Goal: Transaction & Acquisition: Purchase product/service

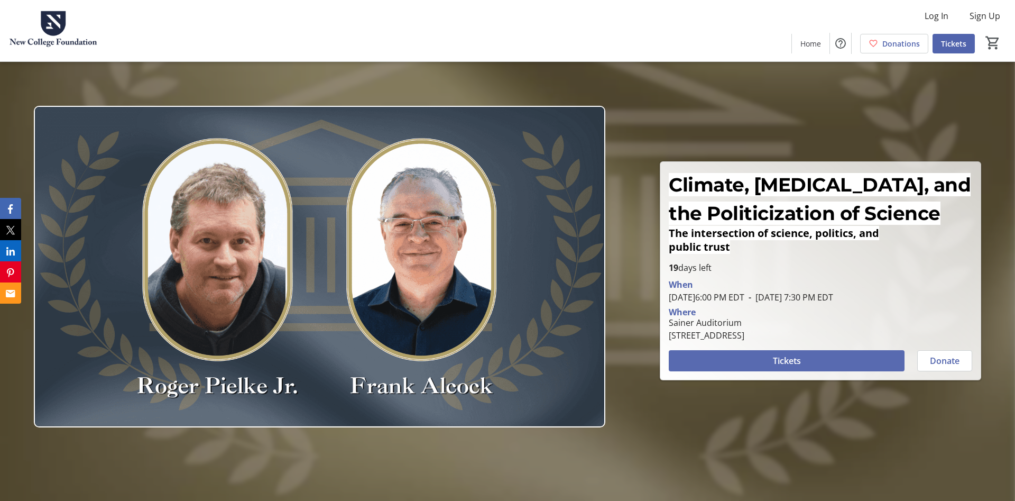
click at [825, 355] on span at bounding box center [787, 360] width 236 height 25
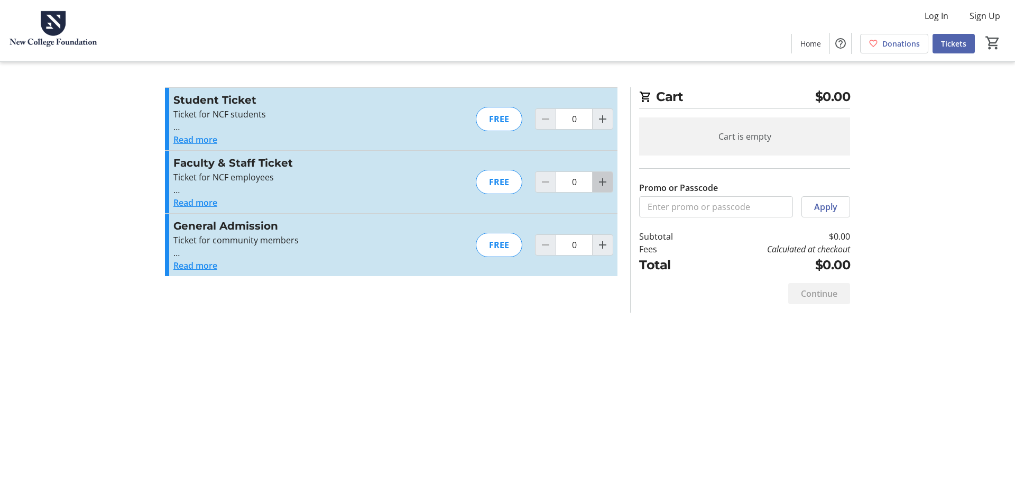
click at [608, 178] on mat-icon "Increment by one" at bounding box center [602, 182] width 13 height 13
type input "1"
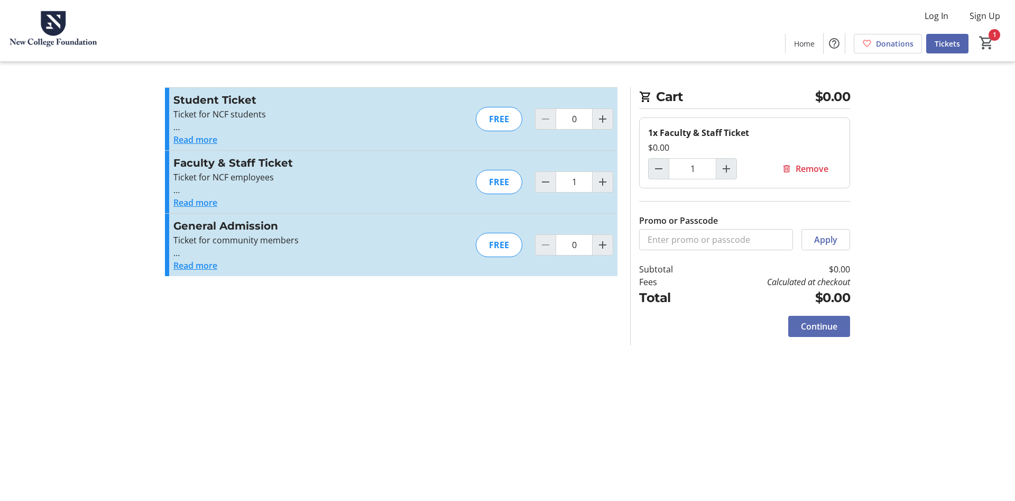
click at [823, 326] on span "Continue" at bounding box center [819, 326] width 36 height 13
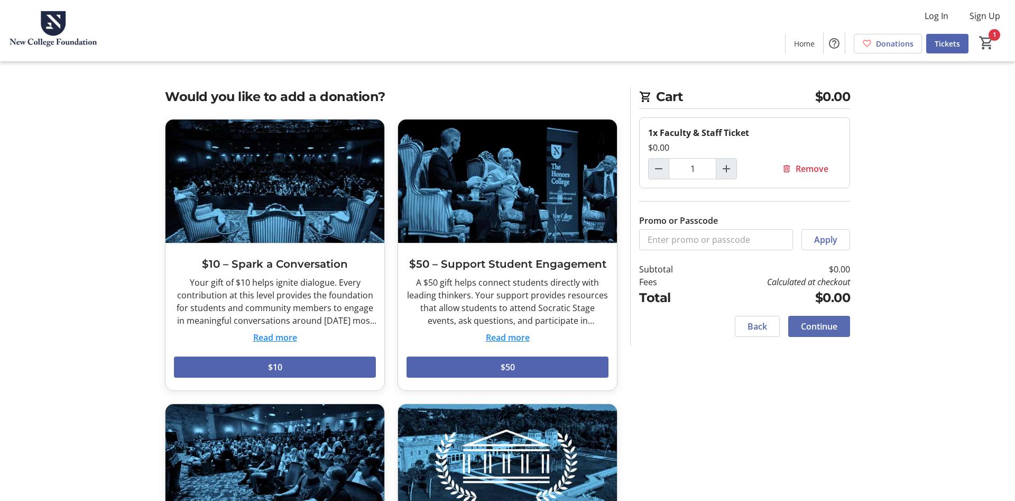
click at [823, 326] on span "Continue" at bounding box center [819, 326] width 36 height 13
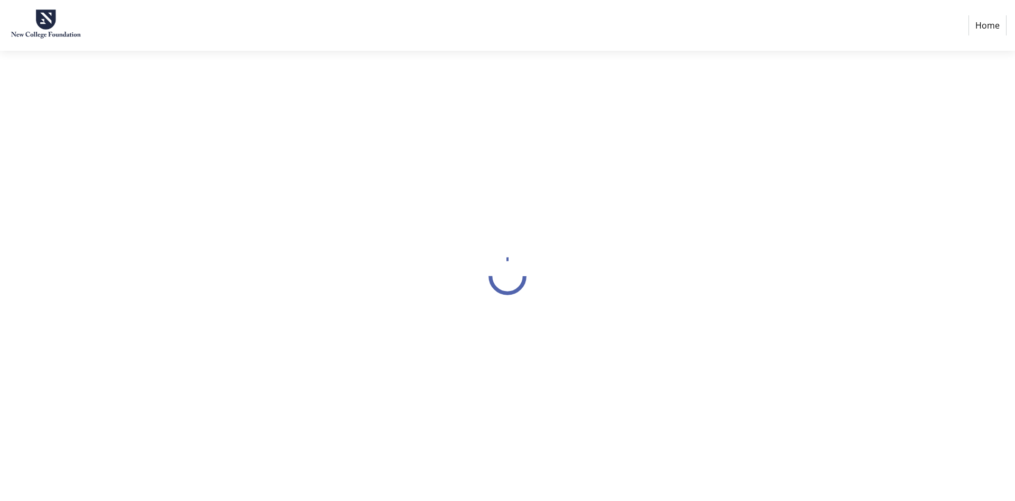
select select "US"
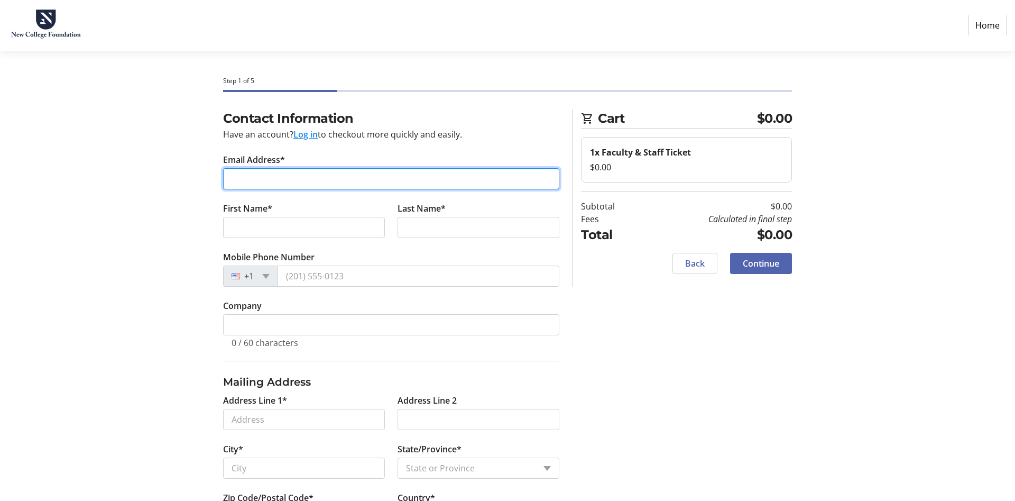
click at [374, 170] on input "Email Address*" at bounding box center [391, 178] width 336 height 21
type input "[EMAIL_ADDRESS][DOMAIN_NAME]"
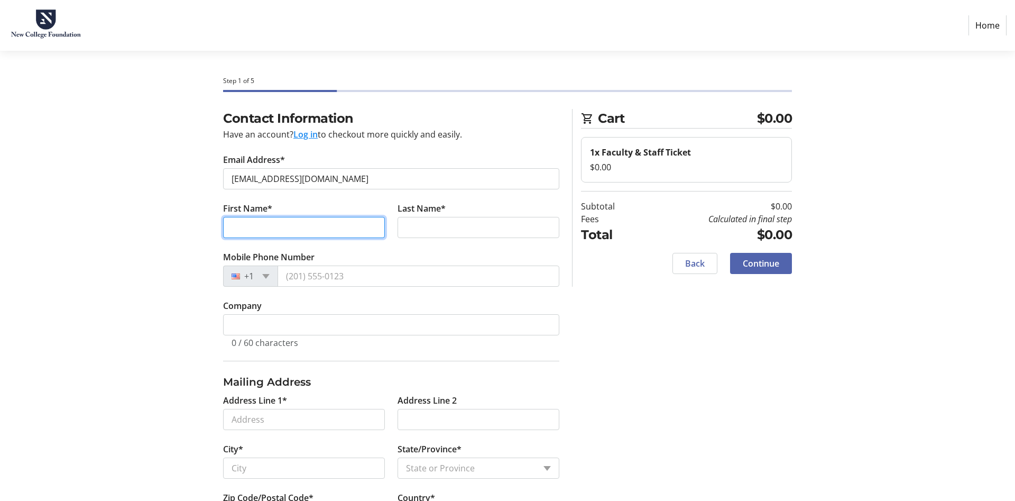
click at [262, 233] on input "First Name*" at bounding box center [304, 227] width 162 height 21
type input "[PERSON_NAME]"
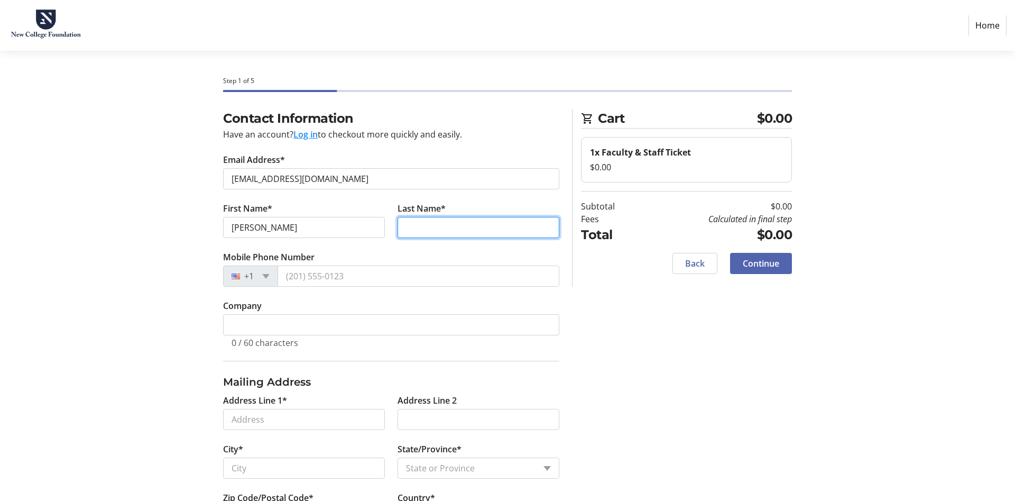
click at [457, 217] on input "Last Name*" at bounding box center [479, 227] width 162 height 21
type input "[PERSON_NAME]"
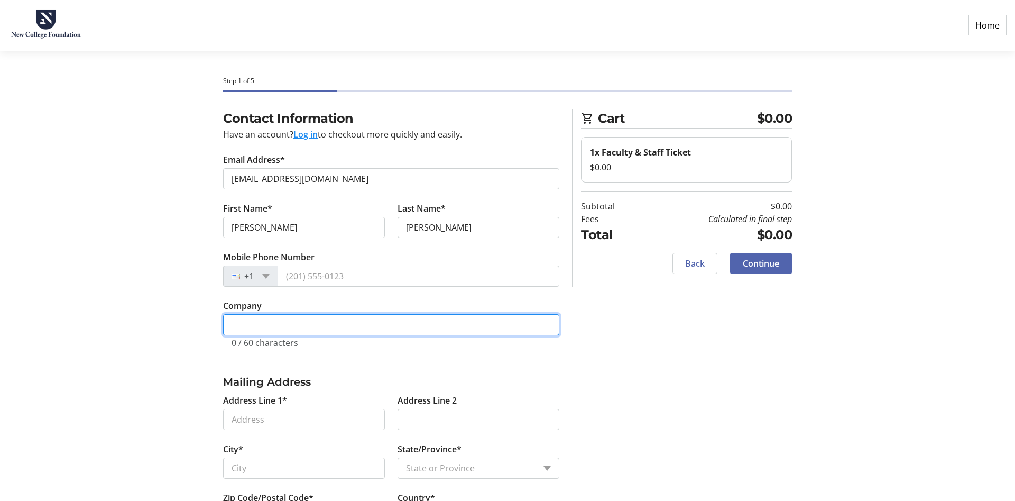
click at [421, 318] on input "Company" at bounding box center [391, 324] width 336 height 21
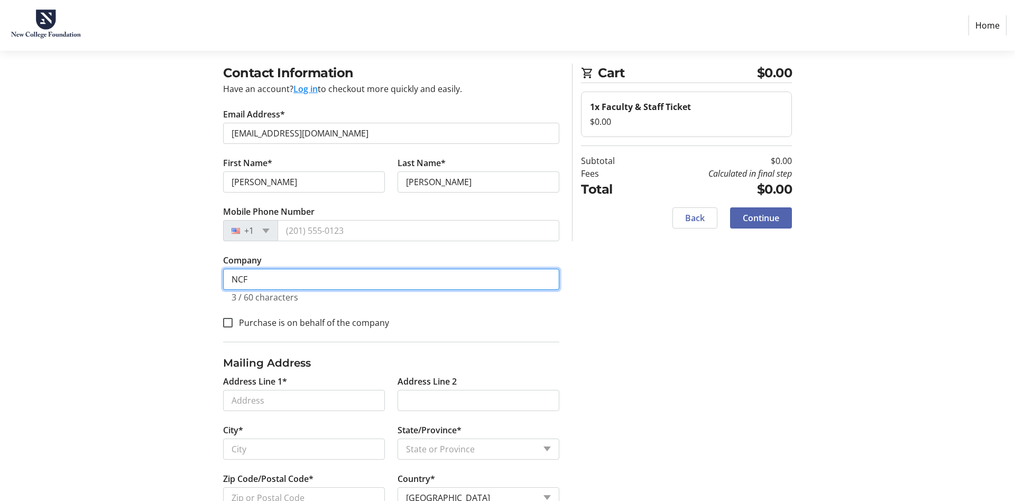
scroll to position [78, 0]
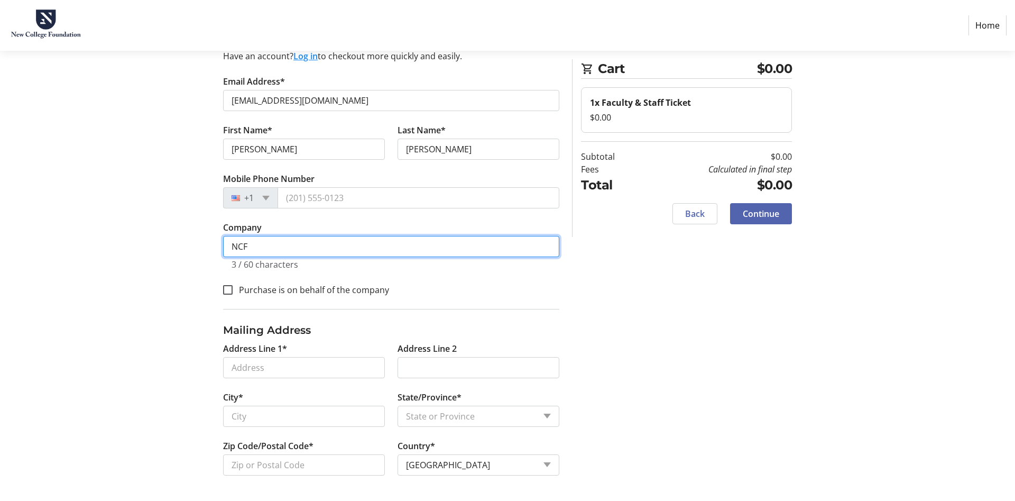
type input "NCF"
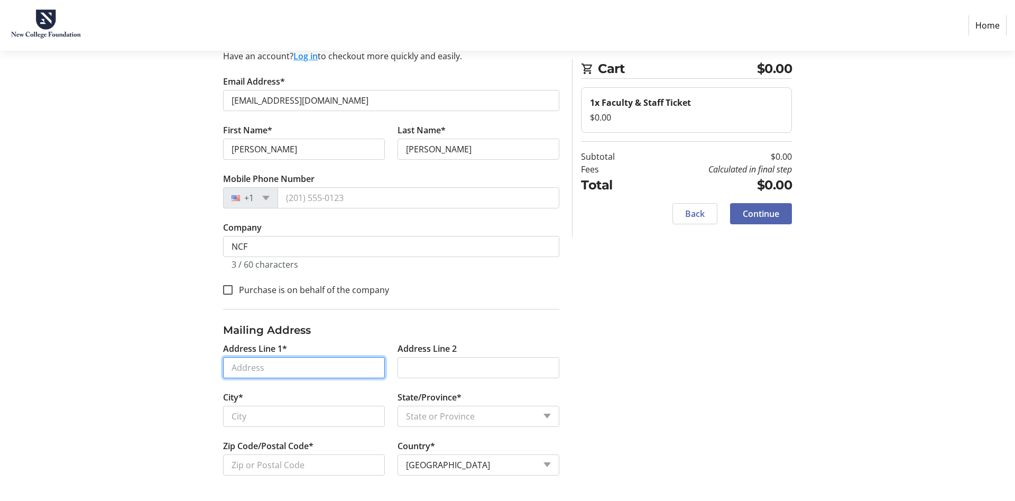
click at [282, 364] on input "Address Line 1*" at bounding box center [304, 367] width 162 height 21
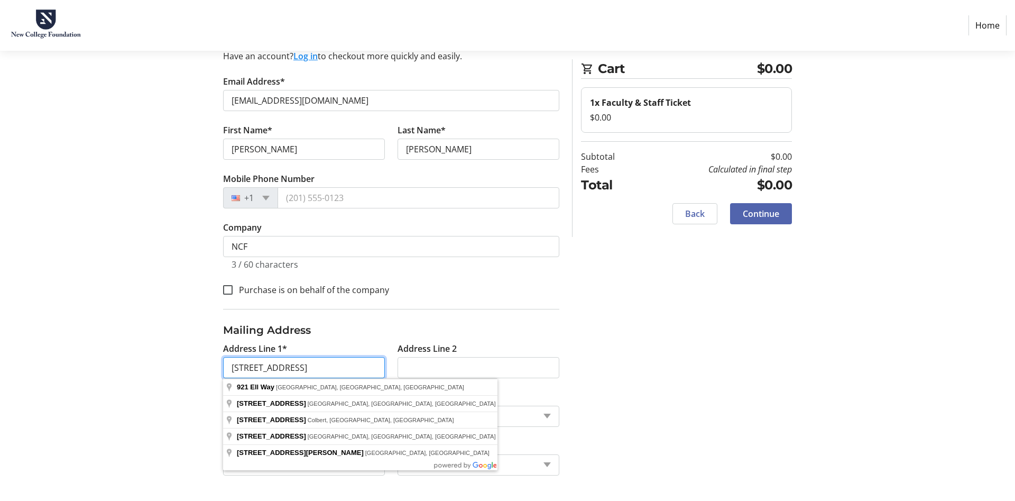
type input "[STREET_ADDRESS]"
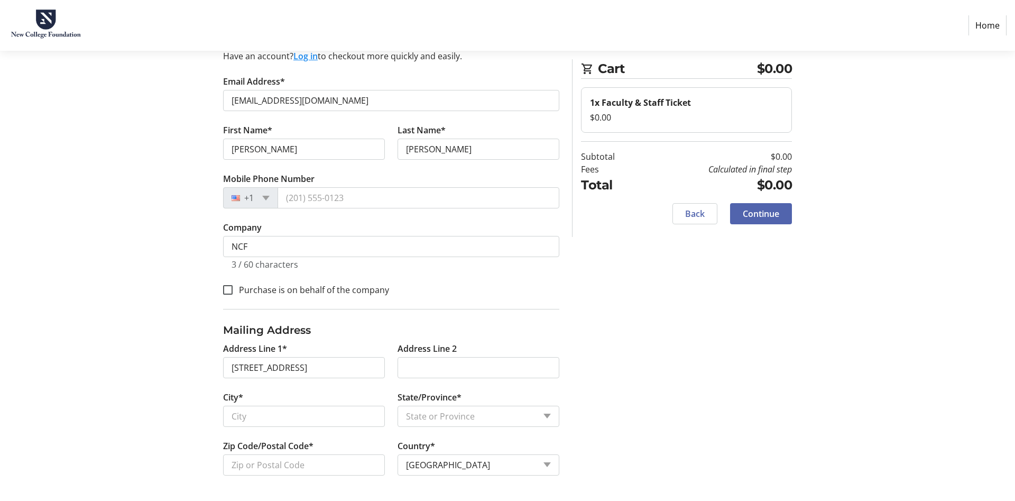
click at [627, 364] on div "Contact Information Have an account? Log in to checkout more quickly and easily…" at bounding box center [508, 266] width 698 height 470
click at [275, 416] on input "City*" at bounding box center [304, 416] width 162 height 21
type input "[GEOGRAPHIC_DATA]"
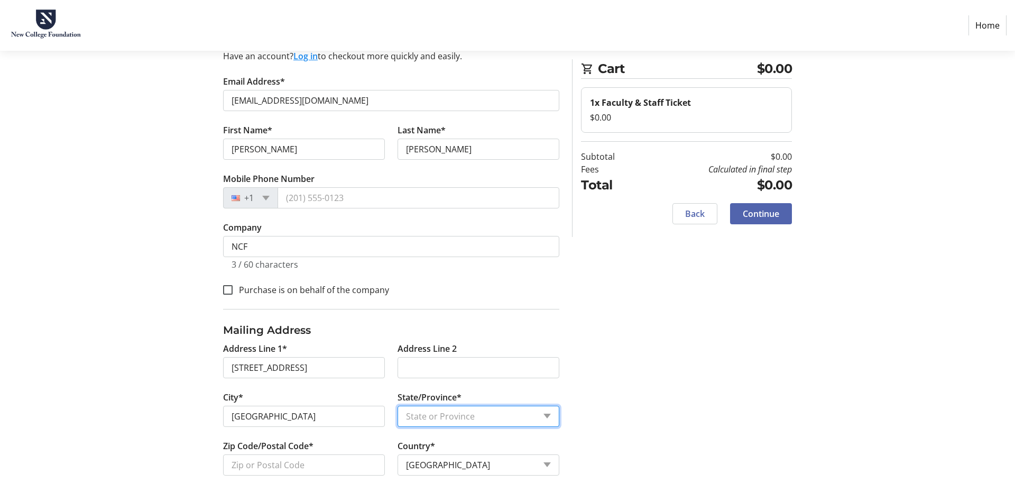
click at [398, 406] on select "State or Province State or [GEOGRAPHIC_DATA][US_STATE][GEOGRAPHIC_DATA] [US_STA…" at bounding box center [479, 416] width 162 height 21
select select "FL"
click option "[US_STATE]" at bounding box center [0, 0] width 0 height 0
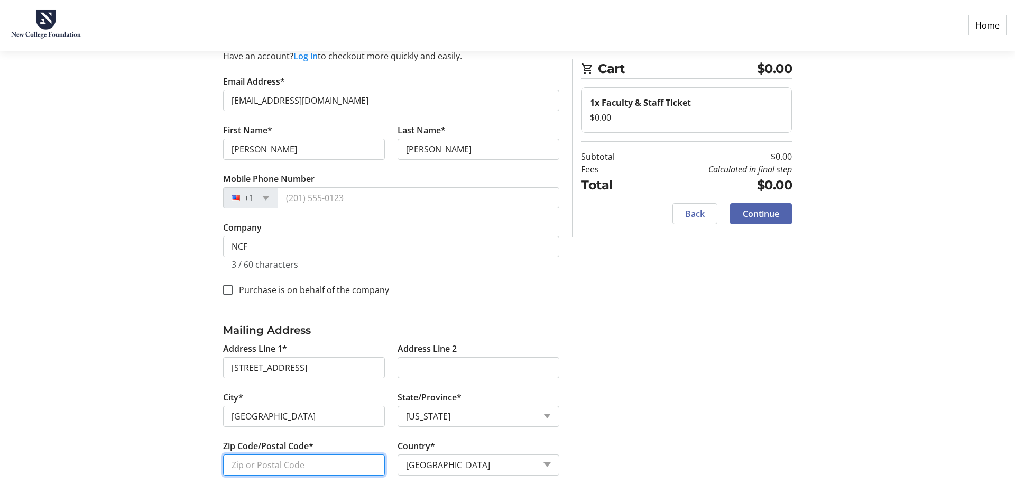
click at [318, 462] on input "Zip Code/Postal Code*" at bounding box center [304, 464] width 162 height 21
type input "34243"
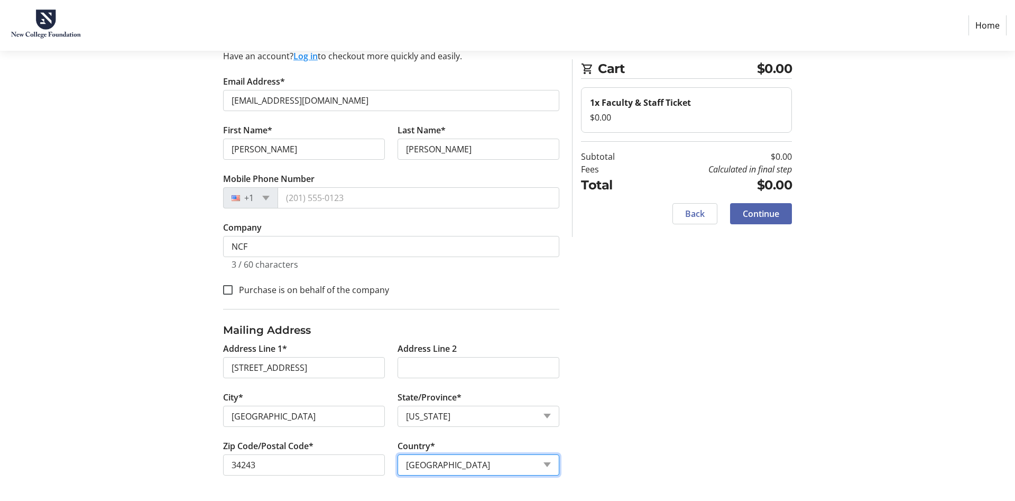
click at [398, 454] on select "Country Country [GEOGRAPHIC_DATA] [GEOGRAPHIC_DATA] [GEOGRAPHIC_DATA] [GEOGRAPH…" at bounding box center [479, 464] width 162 height 21
click option "[GEOGRAPHIC_DATA]" at bounding box center [0, 0] width 0 height 0
click at [760, 214] on span "Continue" at bounding box center [761, 213] width 36 height 13
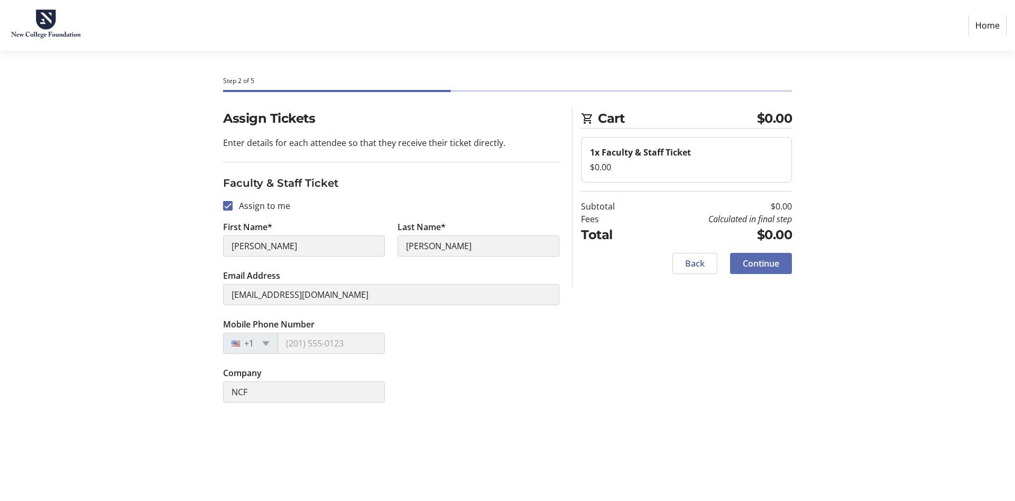
click at [775, 264] on span "Continue" at bounding box center [761, 263] width 36 height 13
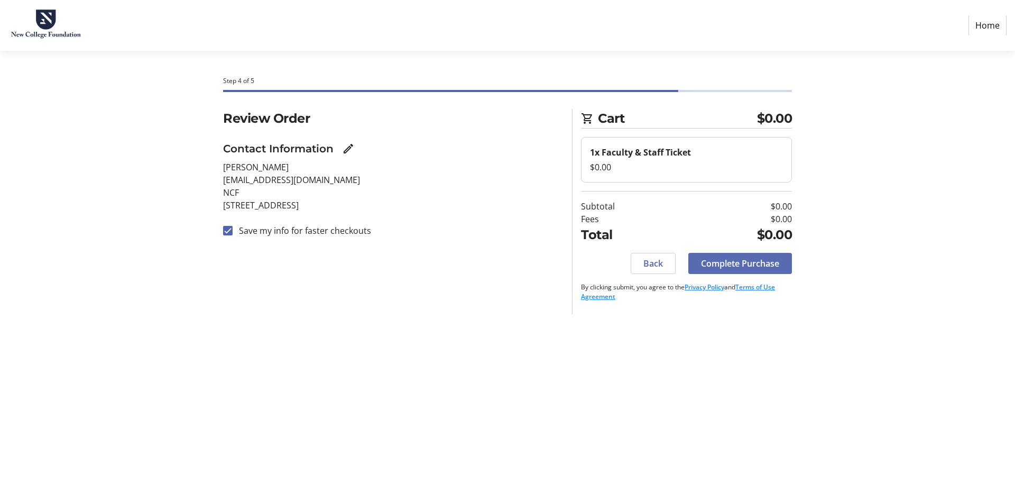
click at [749, 269] on span "Complete Purchase" at bounding box center [740, 263] width 78 height 13
